Goal: Information Seeking & Learning: Compare options

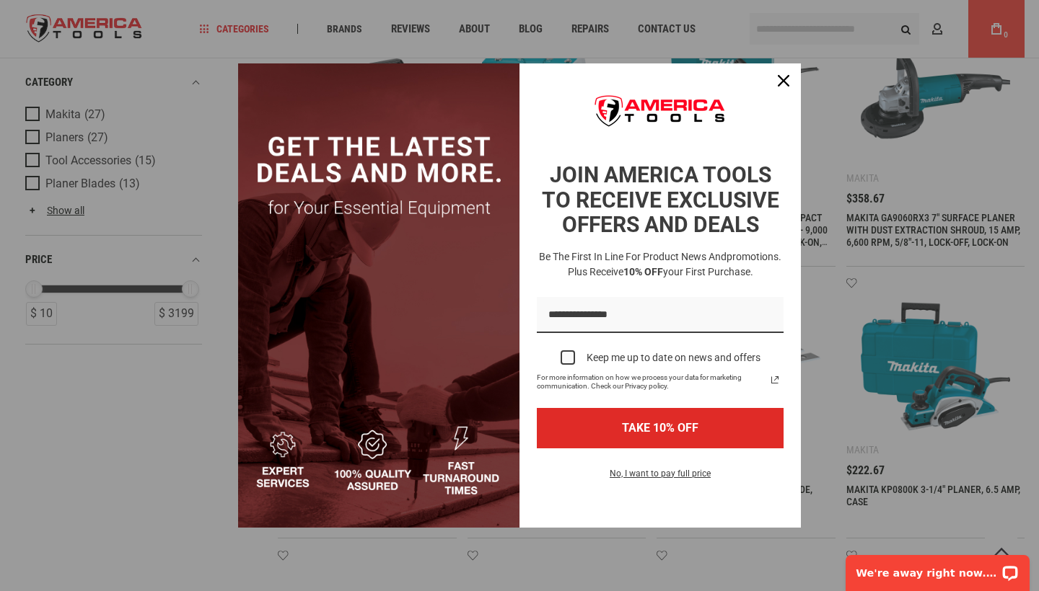
scroll to position [433, 0]
click at [785, 79] on icon "close icon" at bounding box center [783, 81] width 12 height 12
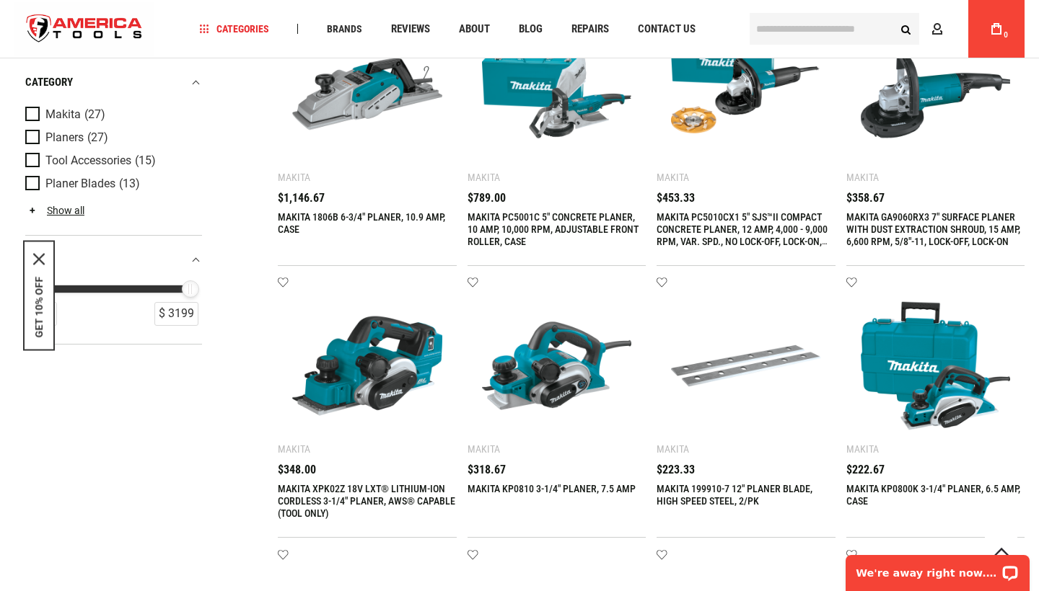
click at [525, 369] on img at bounding box center [557, 366] width 150 height 150
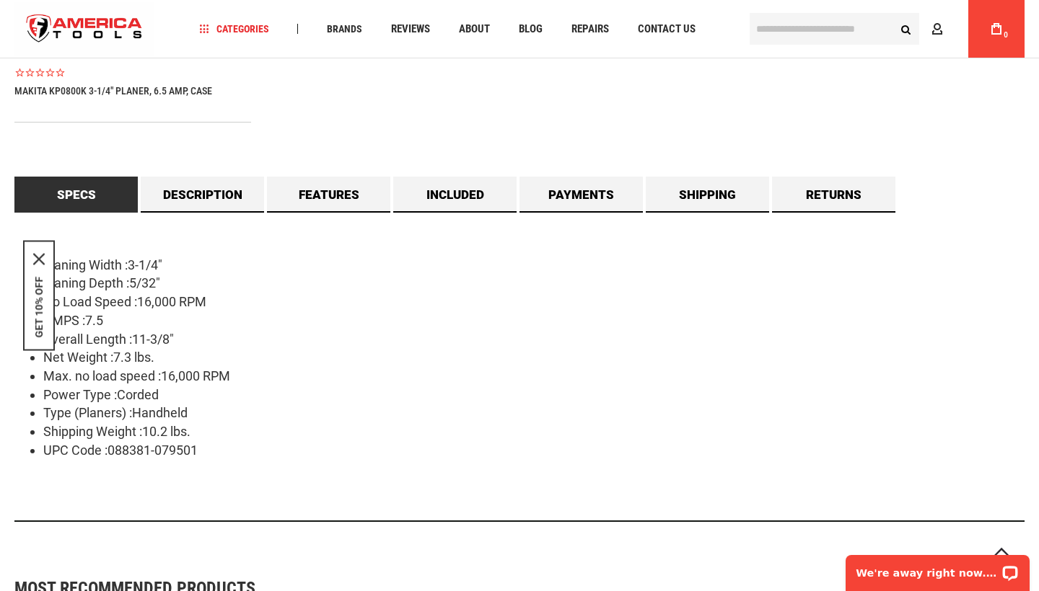
scroll to position [1196, 0]
click at [205, 199] on link "Description" at bounding box center [202, 195] width 123 height 36
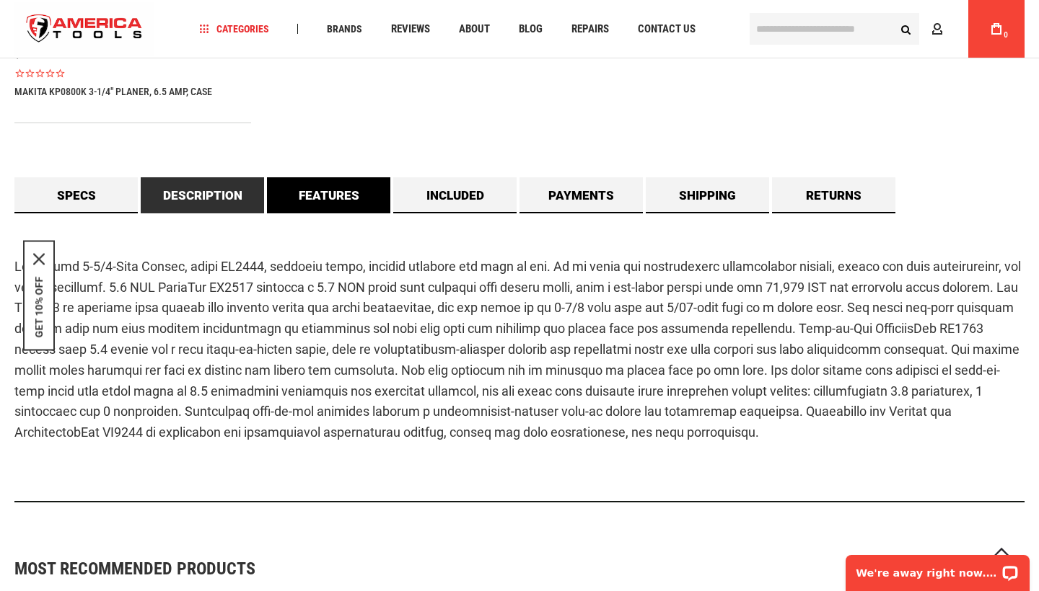
click at [305, 188] on link "Features" at bounding box center [328, 195] width 123 height 36
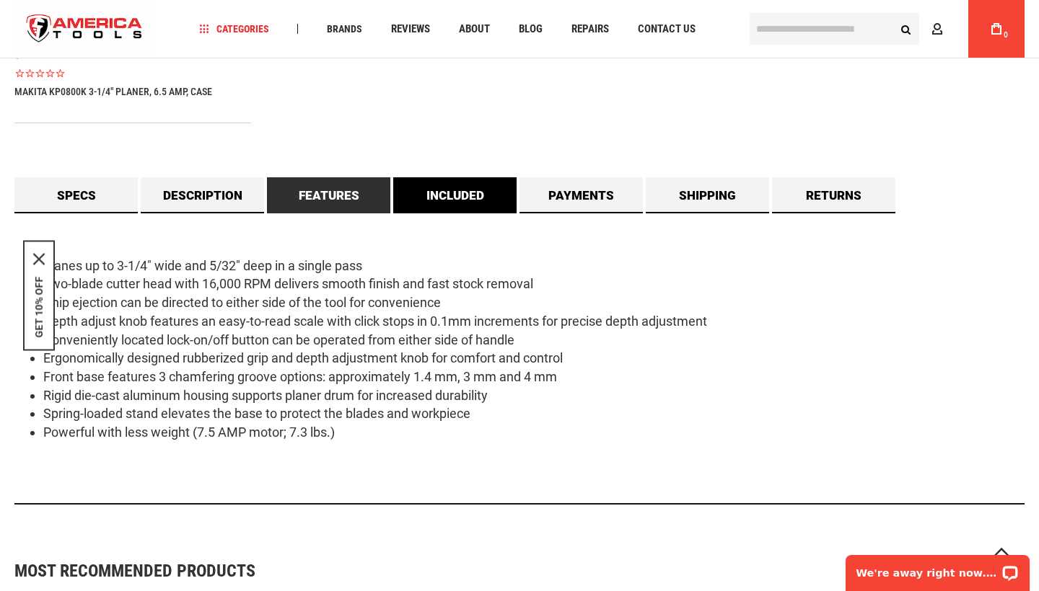
click at [451, 207] on link "Included" at bounding box center [454, 195] width 123 height 36
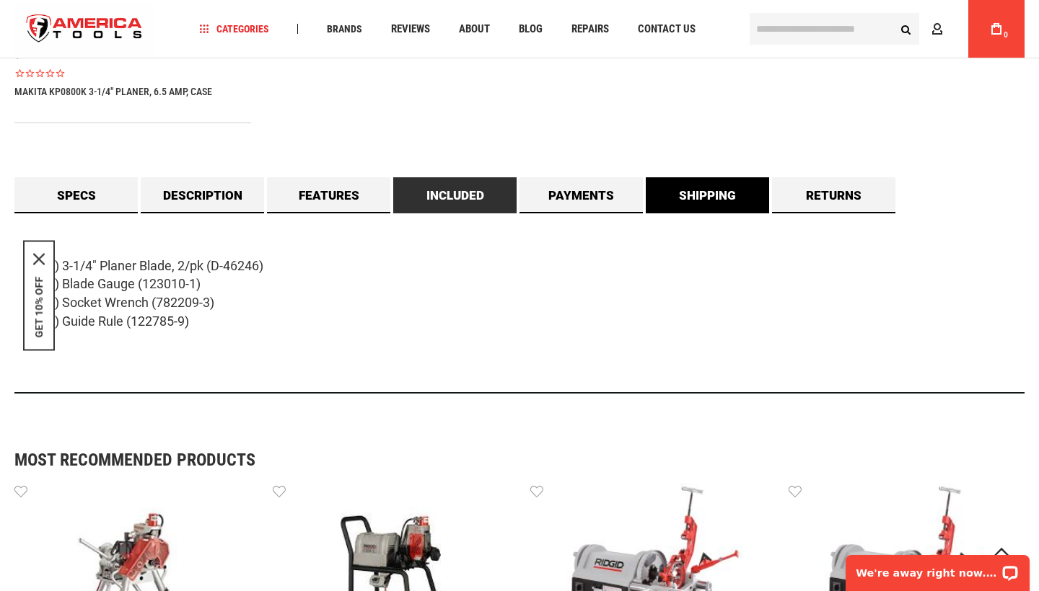
click at [716, 207] on link "Shipping" at bounding box center [707, 195] width 123 height 36
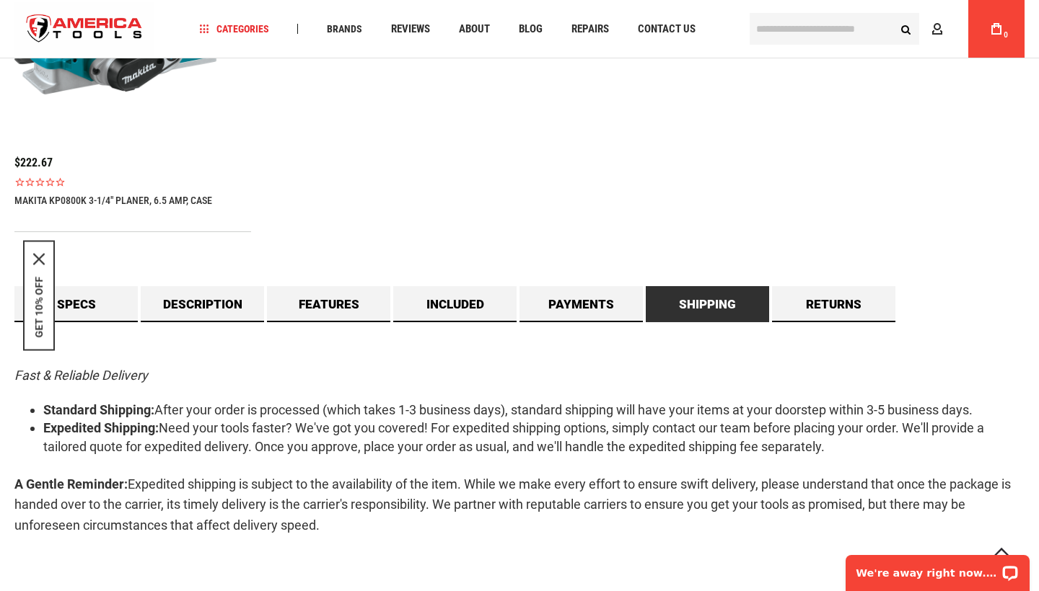
scroll to position [1090, 0]
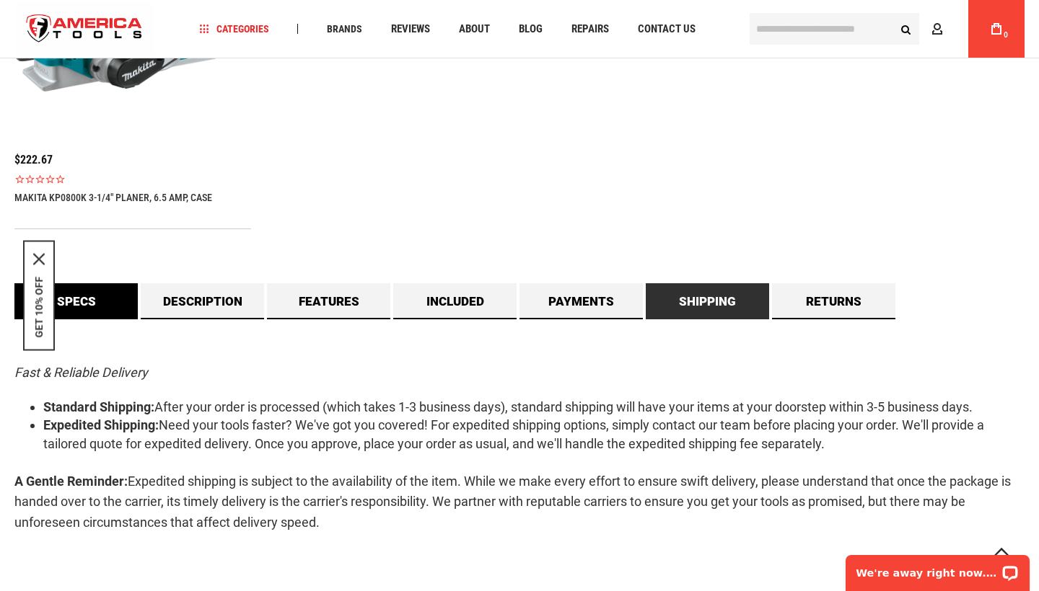
click at [110, 304] on link "Specs" at bounding box center [75, 301] width 123 height 36
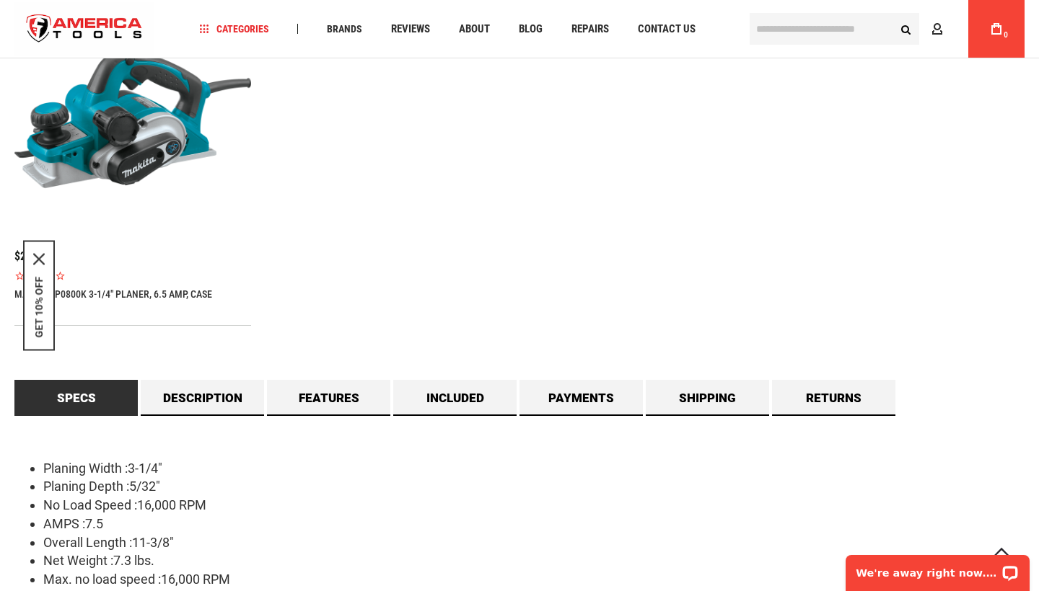
scroll to position [991, 0]
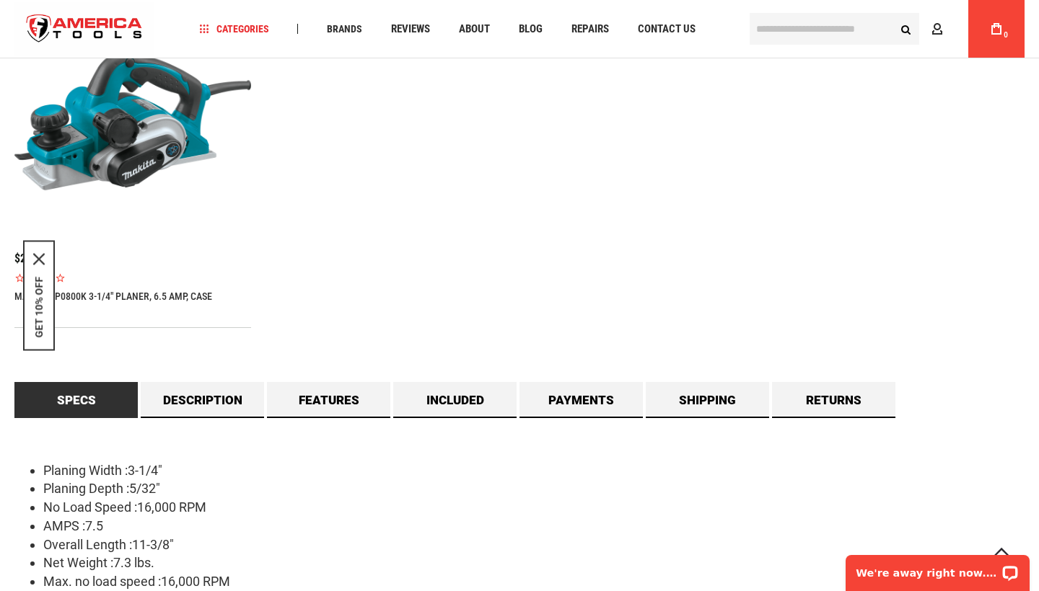
click at [110, 134] on img at bounding box center [132, 121] width 237 height 237
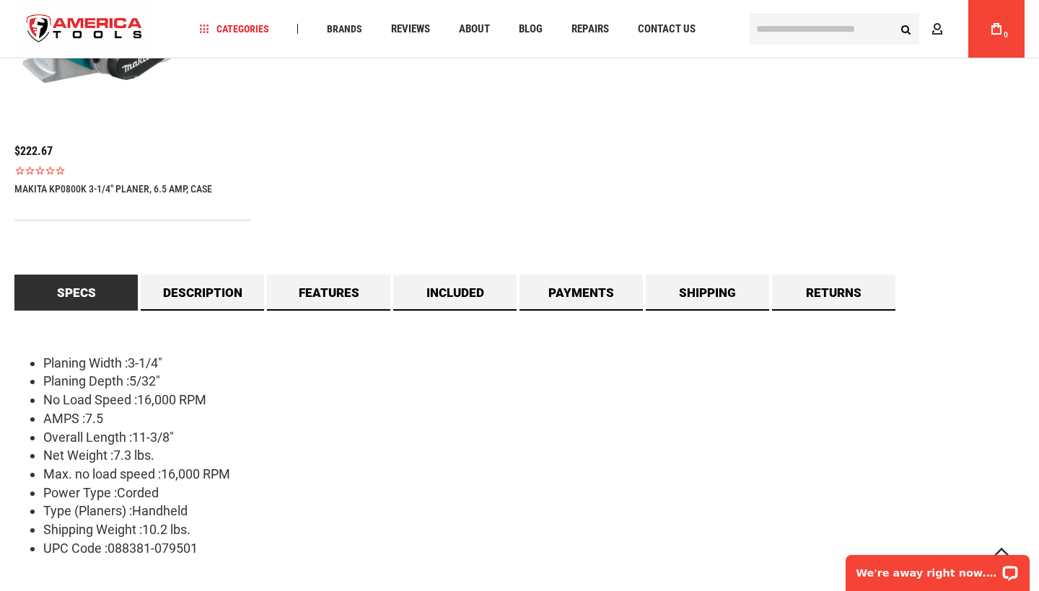
scroll to position [1096, 0]
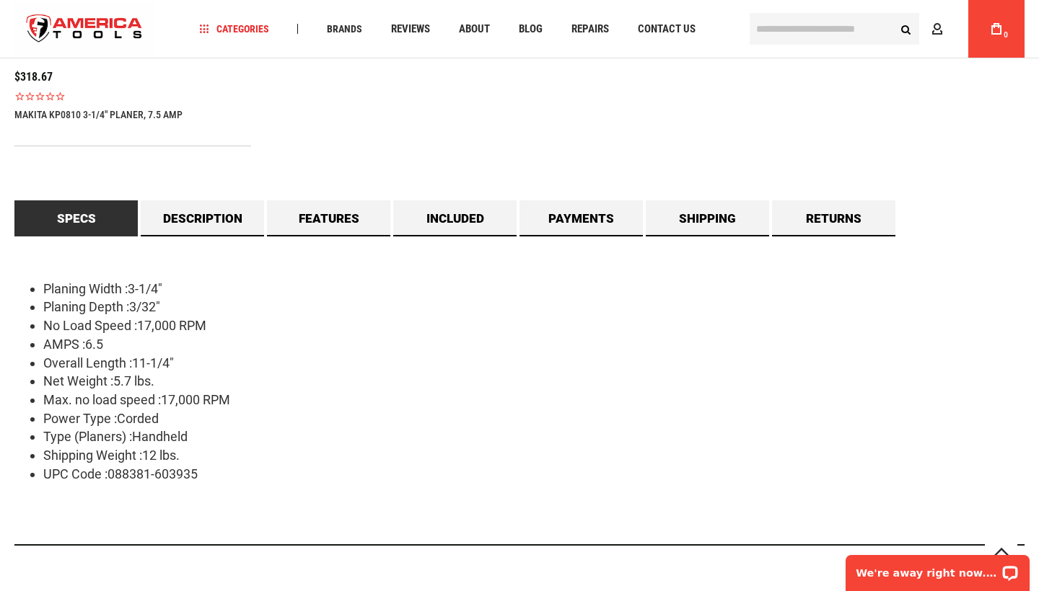
scroll to position [1163, 0]
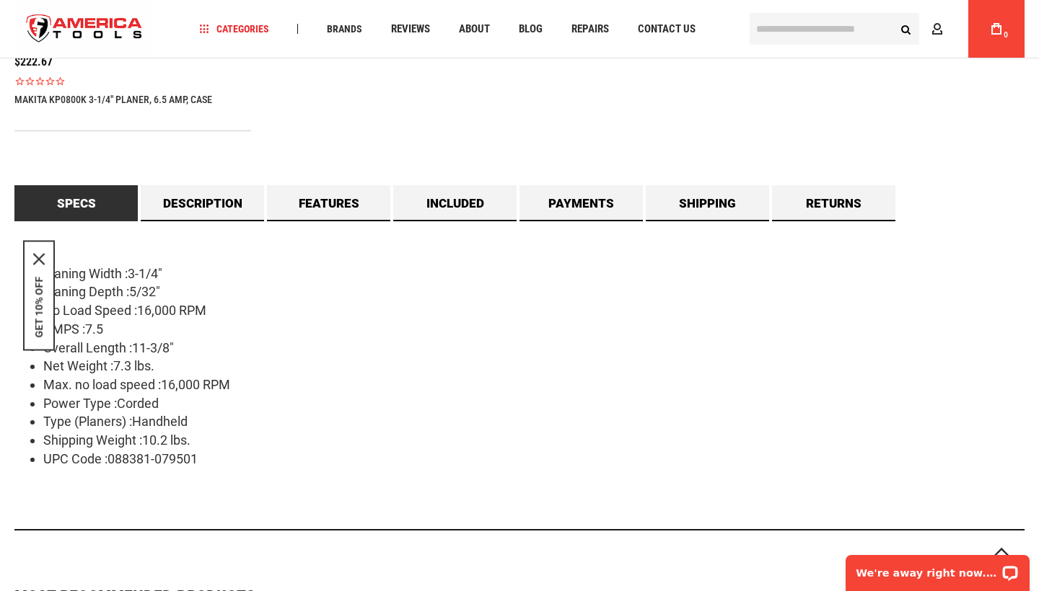
scroll to position [1182, 0]
